Goal: Task Accomplishment & Management: Use online tool/utility

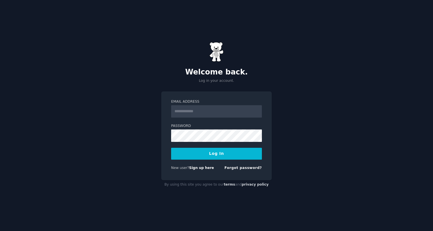
click at [214, 110] on input "Email Address" at bounding box center [216, 111] width 91 height 12
type input "**********"
click at [230, 152] on button "Log In" at bounding box center [216, 154] width 91 height 12
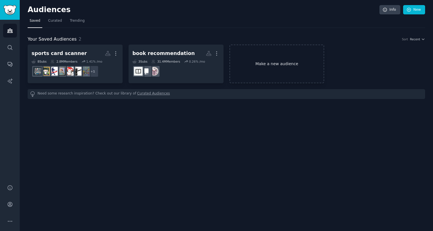
click at [261, 66] on link "Make a new audience" at bounding box center [276, 64] width 95 height 39
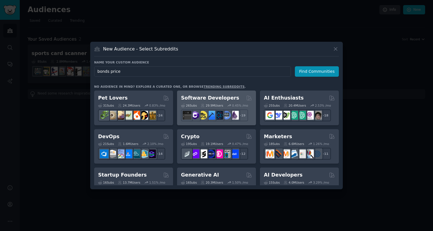
type input "bonds prices"
click button "Find Communities" at bounding box center [317, 71] width 44 height 10
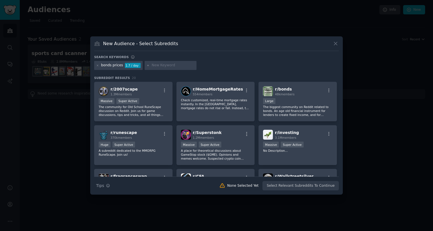
click at [170, 68] on input "text" at bounding box center [173, 65] width 43 height 5
type input "perfect present"
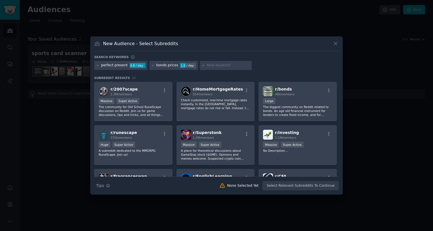
click at [112, 66] on div "perfect present" at bounding box center [114, 65] width 26 height 5
click at [136, 67] on div "4.8 / day" at bounding box center [138, 65] width 16 height 5
click at [152, 67] on icon at bounding box center [152, 65] width 3 height 3
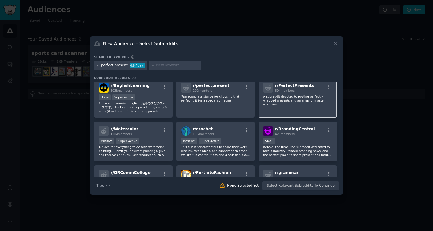
scroll to position [1, 0]
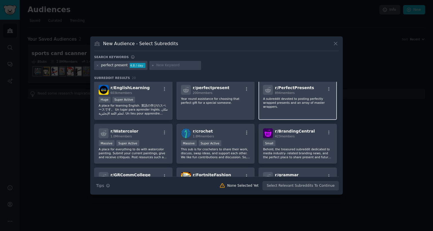
click at [291, 88] on span "r/ PerfectPresents" at bounding box center [294, 87] width 39 height 5
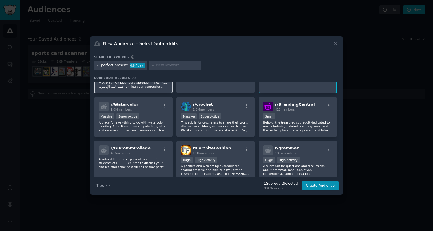
scroll to position [59, 0]
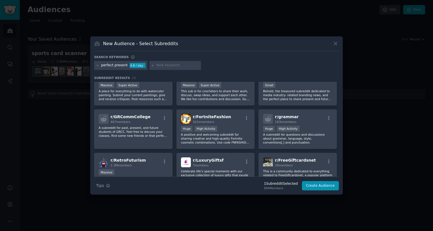
click at [149, 46] on h3 "New Audience - Select Subreddits" at bounding box center [140, 44] width 75 height 6
click at [172, 66] on input "text" at bounding box center [177, 65] width 43 height 5
type input "bond prices"
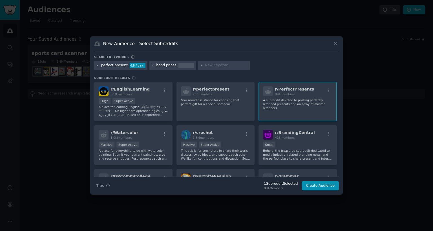
click at [98, 67] on div at bounding box center [97, 65] width 3 height 5
click at [98, 65] on icon at bounding box center [97, 65] width 3 height 3
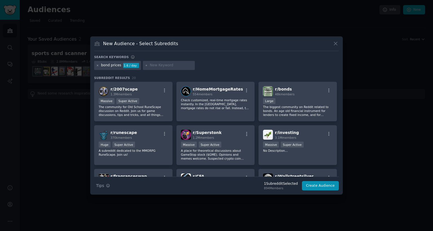
click at [98, 64] on icon at bounding box center [97, 65] width 3 height 3
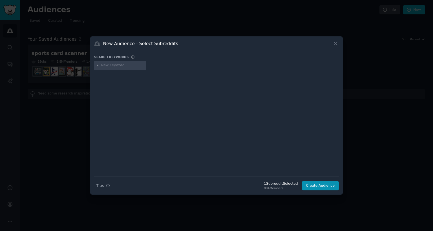
click at [118, 65] on input "text" at bounding box center [122, 65] width 43 height 5
type input "book recommendation"
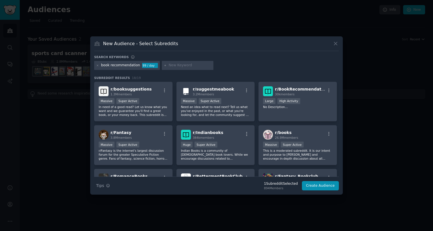
click at [111, 67] on div "book recommendation" at bounding box center [120, 65] width 39 height 5
click at [97, 65] on icon at bounding box center [97, 65] width 3 height 3
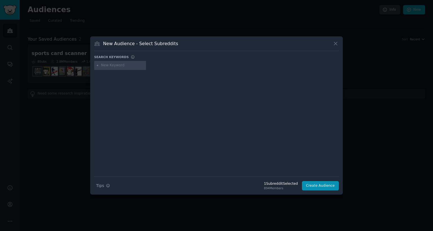
click at [113, 65] on input "text" at bounding box center [122, 65] width 43 height 5
